Goal: Information Seeking & Learning: Learn about a topic

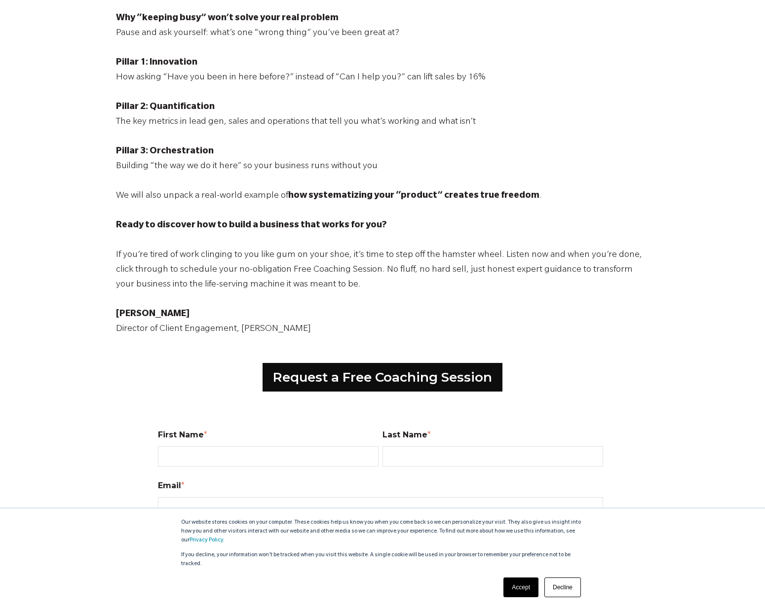
scroll to position [366, 0]
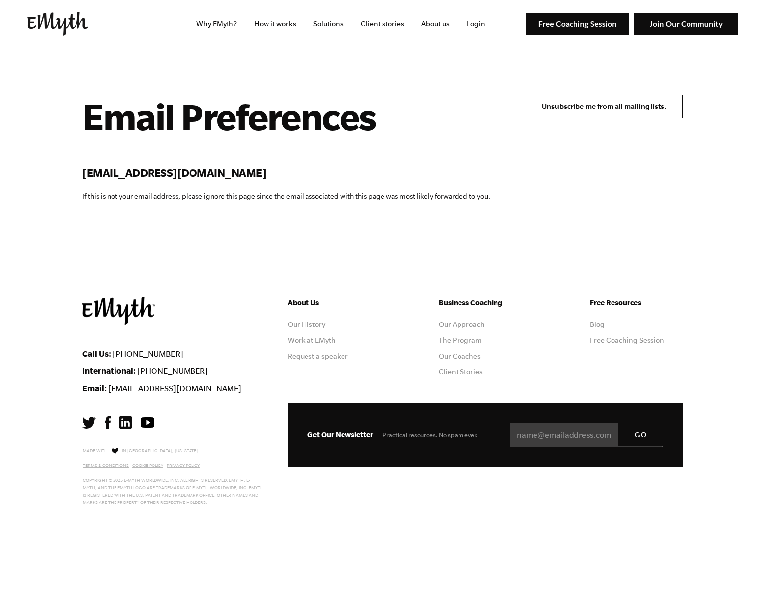
click at [558, 102] on input "Unsubscribe me from all mailing lists." at bounding box center [603, 107] width 157 height 24
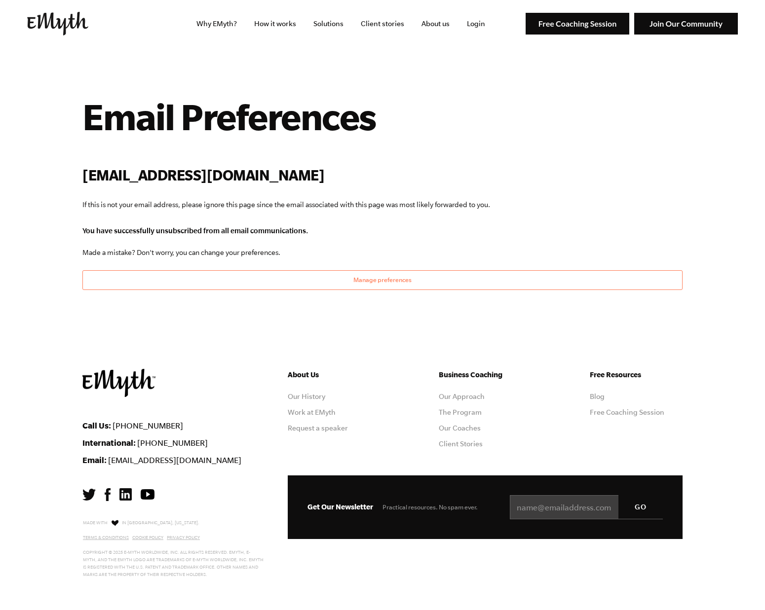
click at [54, 25] on img at bounding box center [57, 24] width 61 height 24
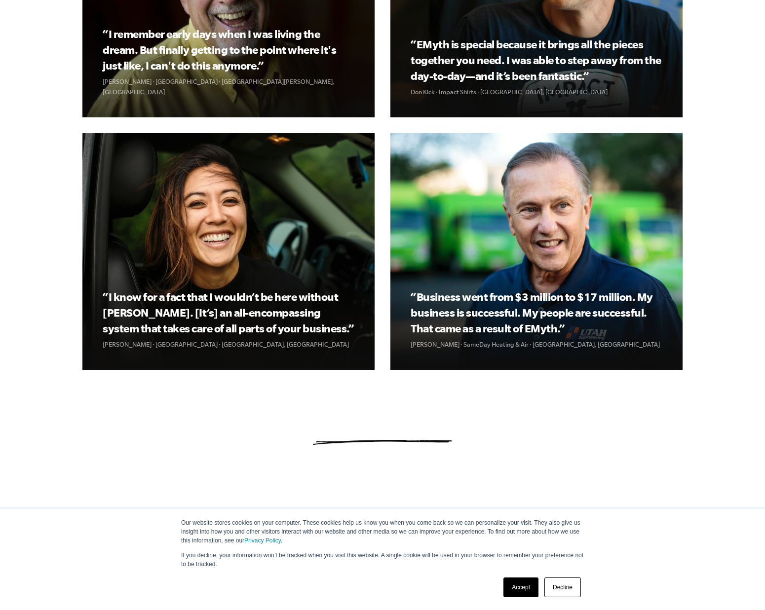
scroll to position [1242, 0]
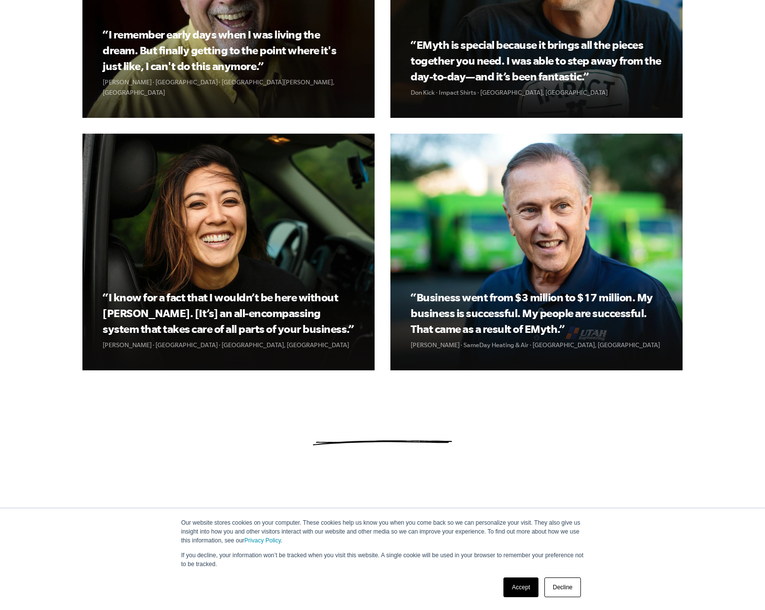
click at [514, 592] on link "Accept" at bounding box center [520, 588] width 35 height 20
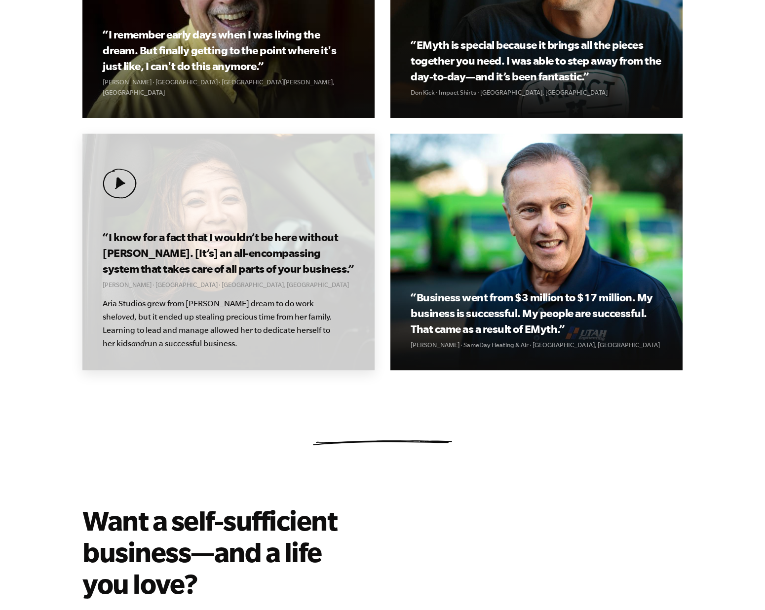
click at [165, 257] on h3 "“I know for a fact that I wouldn’t be here without EMyth. [It’s] an all-encompa…" at bounding box center [228, 252] width 251 height 47
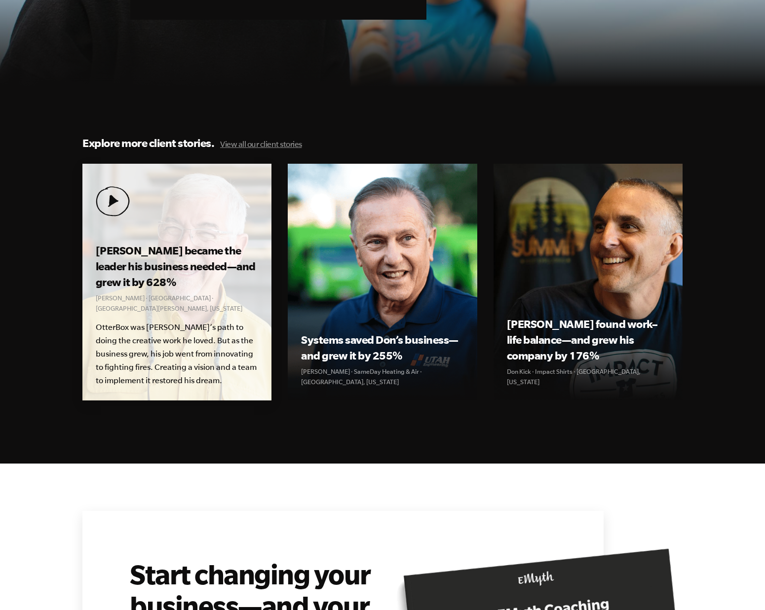
scroll to position [3273, 0]
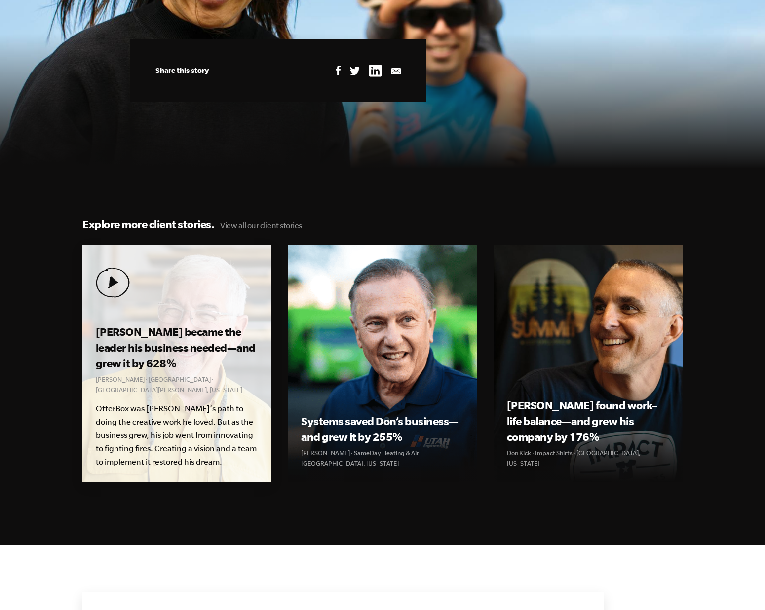
click at [179, 324] on h3 "[PERSON_NAME] became the leader his business needed—and grew it by 628%" at bounding box center [177, 347] width 162 height 47
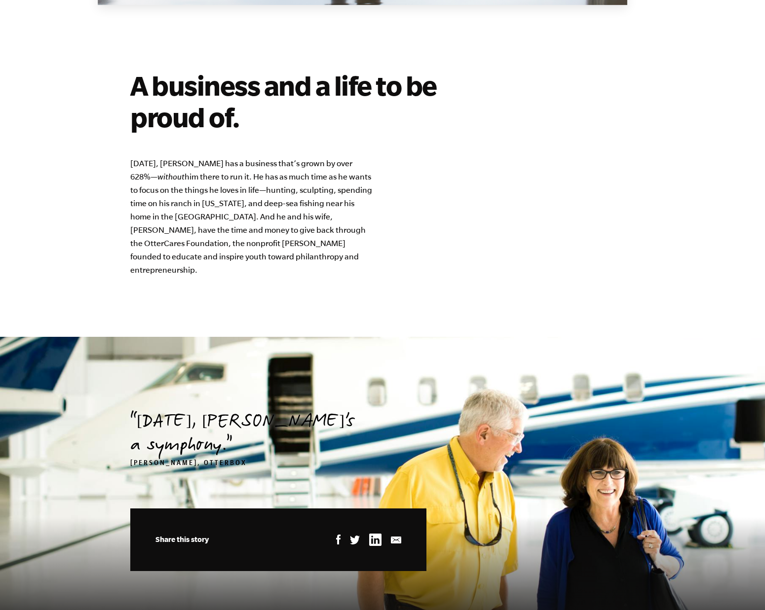
scroll to position [2478, 0]
